Goal: Information Seeking & Learning: Learn about a topic

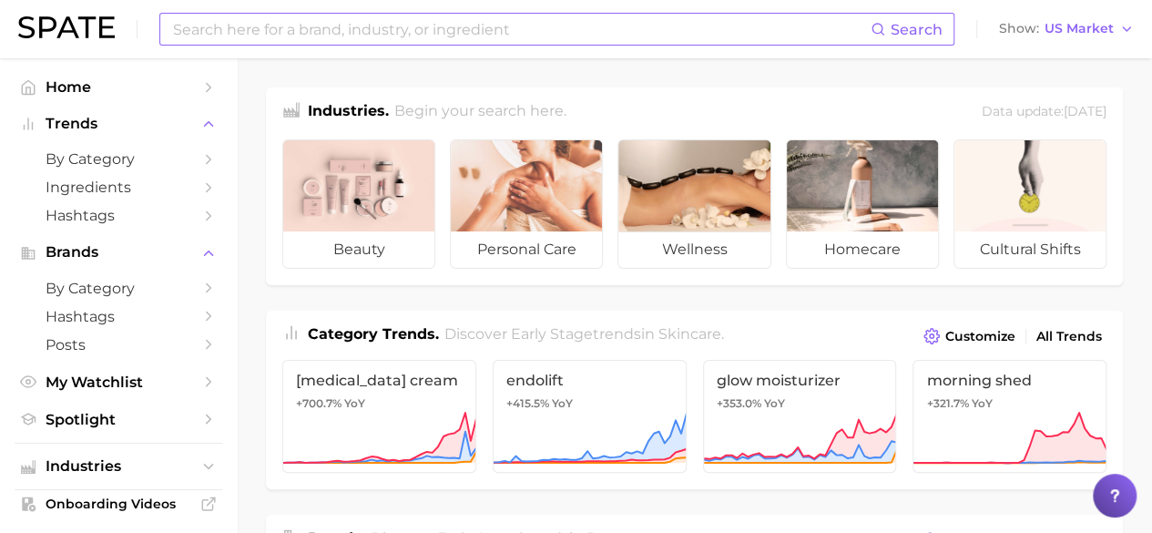
click at [291, 22] on input at bounding box center [520, 29] width 699 height 31
type input "coachella brand activation"
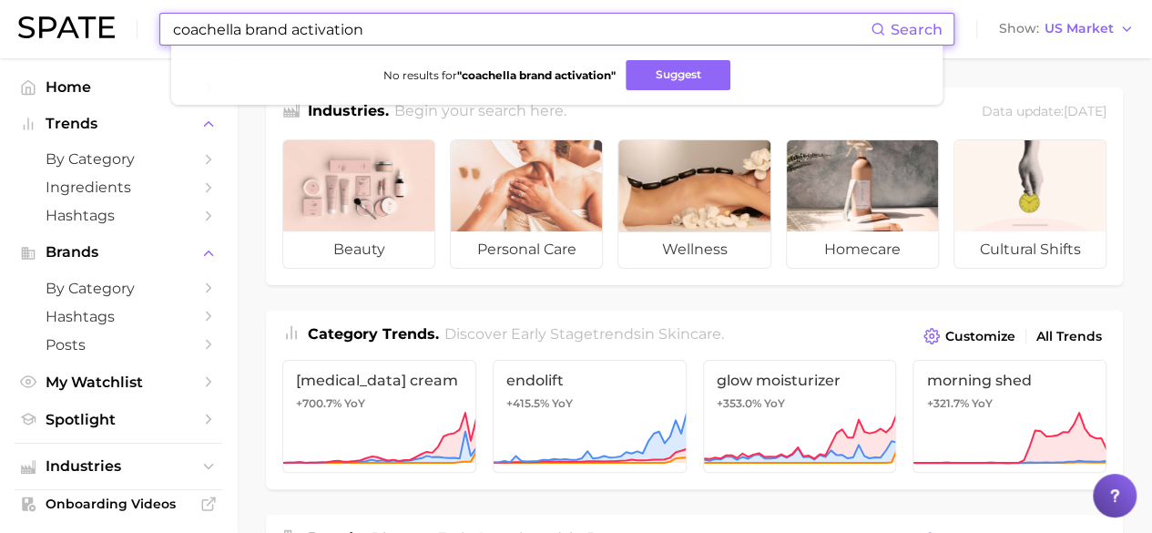
drag, startPoint x: 366, startPoint y: 28, endPoint x: 141, endPoint y: 40, distance: 225.2
click at [142, 30] on div "coachella brand activation Search No results for " coachella brand activation "…" at bounding box center [575, 29] width 1115 height 58
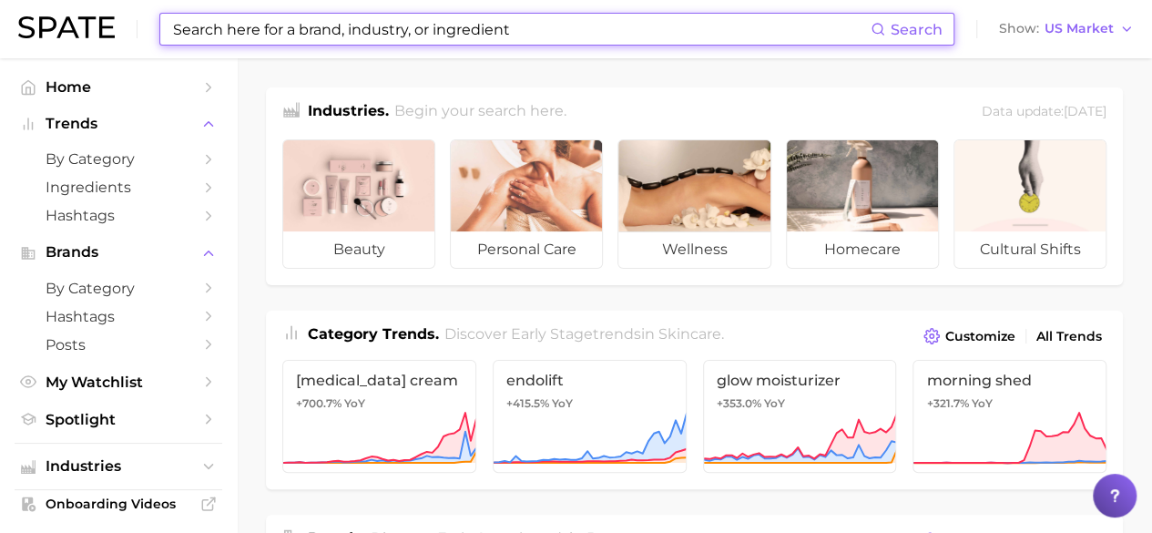
click at [359, 31] on input at bounding box center [520, 29] width 699 height 31
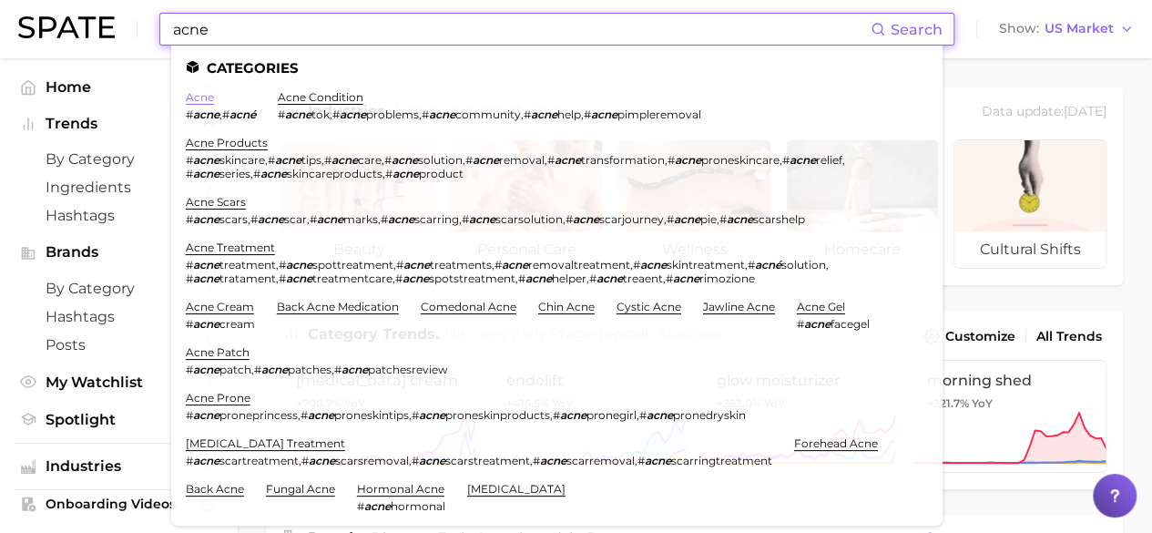
type input "acne"
click at [200, 97] on link "acne" at bounding box center [200, 97] width 28 height 14
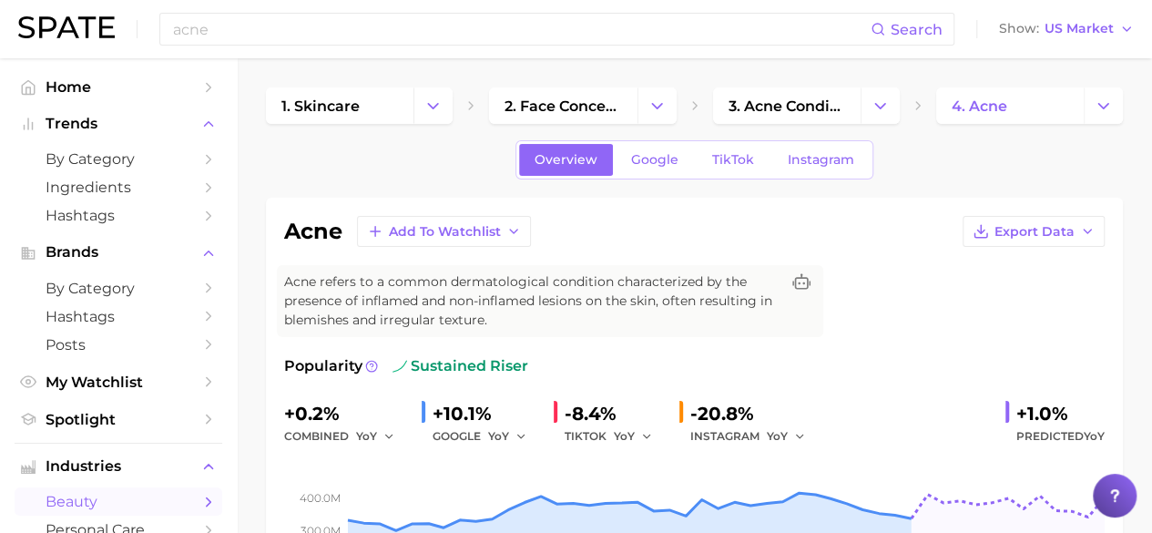
click at [747, 142] on div "Overview Google TikTok Instagram" at bounding box center [694, 159] width 358 height 39
click at [733, 152] on span "TikTok" at bounding box center [733, 159] width 42 height 15
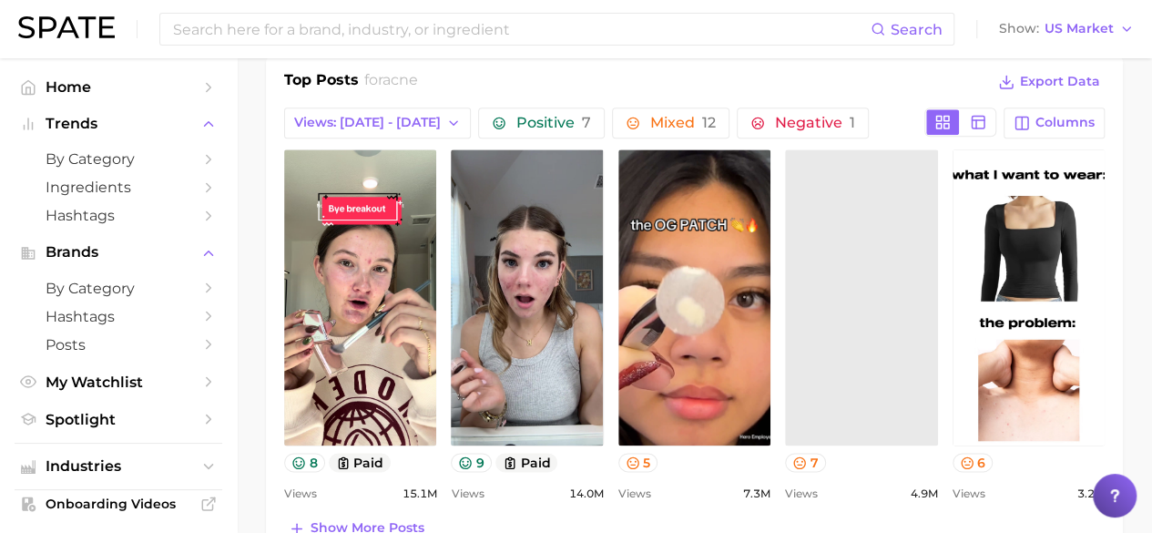
scroll to position [1093, 0]
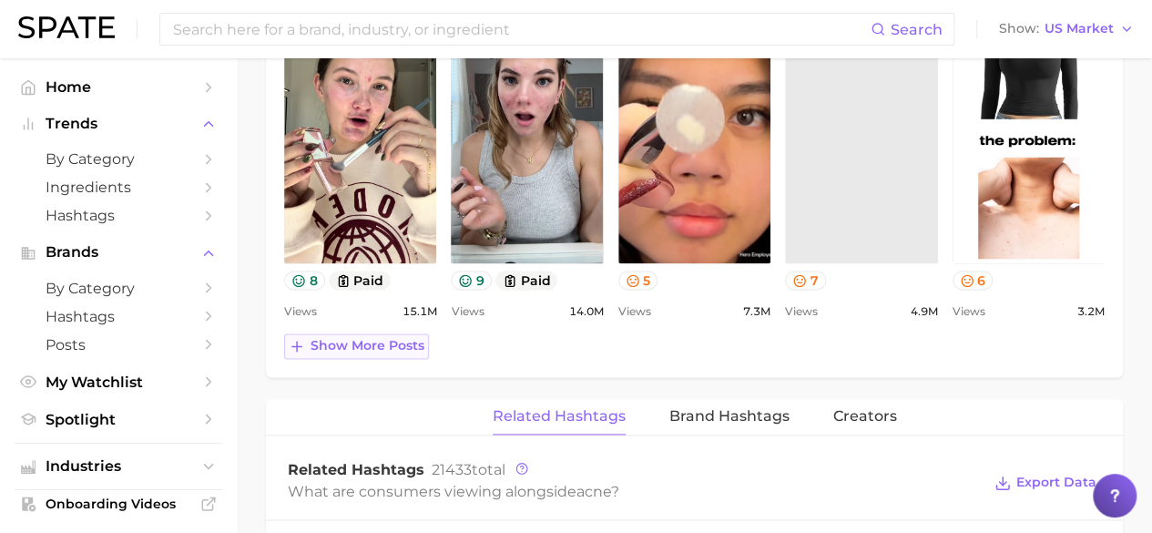
click at [394, 345] on span "Show more posts" at bounding box center [367, 345] width 114 height 15
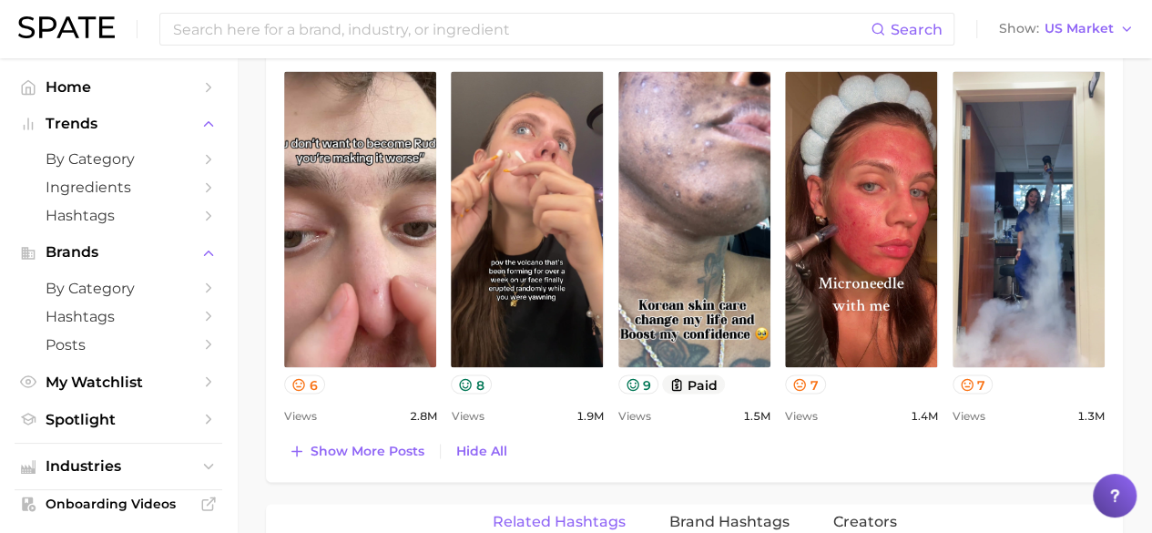
scroll to position [1548, 0]
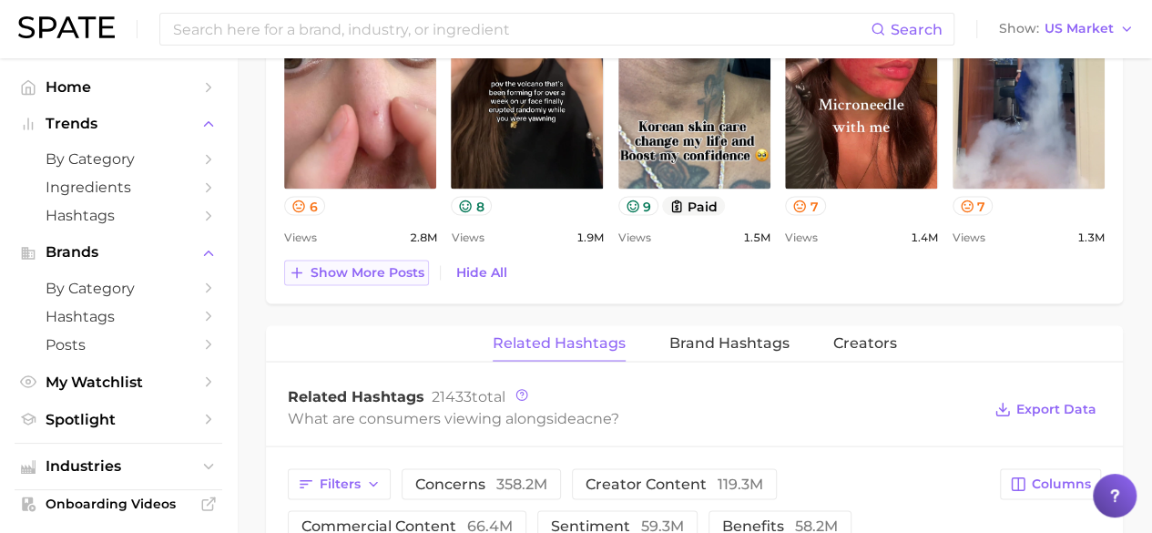
click at [365, 265] on span "Show more posts" at bounding box center [367, 271] width 114 height 15
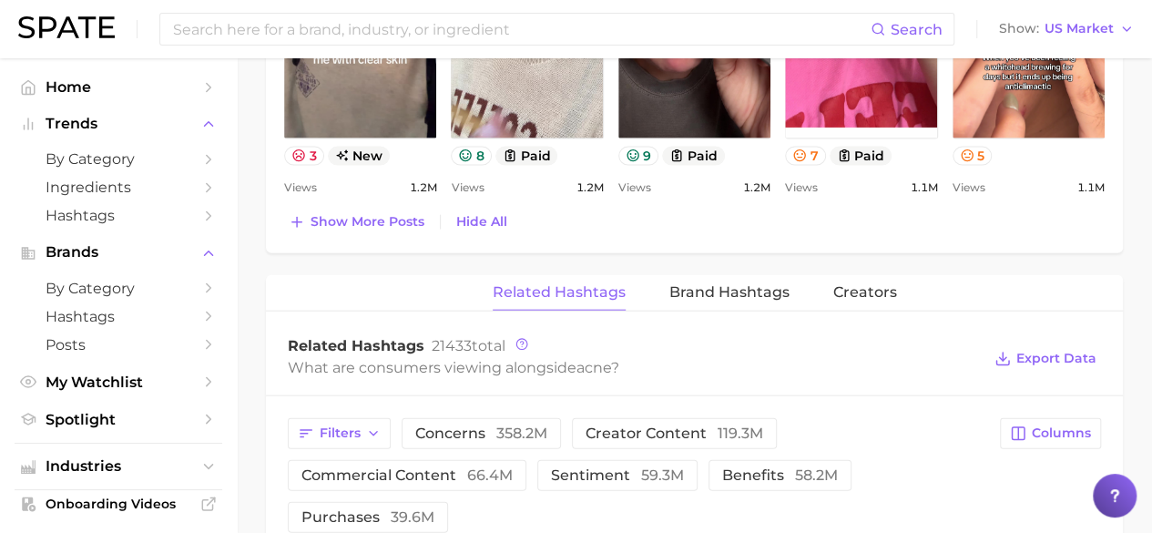
scroll to position [2003, 0]
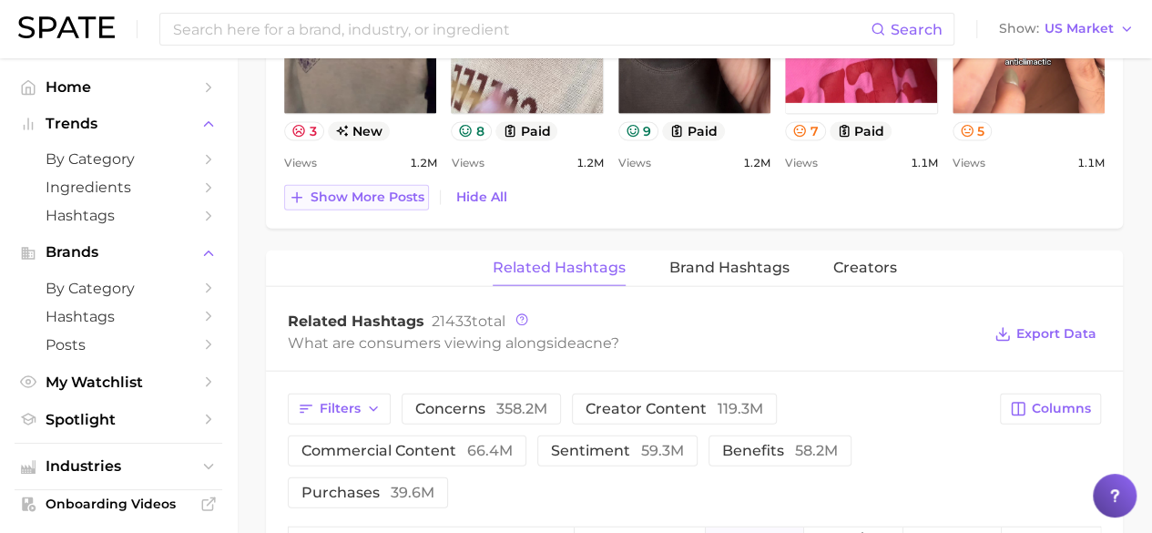
click at [382, 201] on button "Show more posts" at bounding box center [356, 197] width 145 height 25
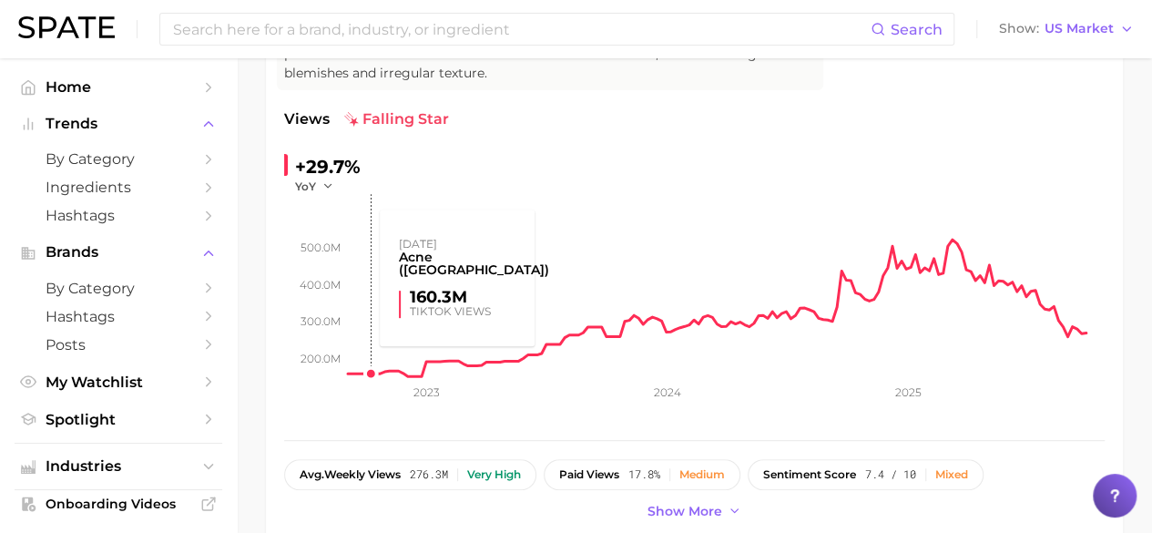
scroll to position [182, 0]
